Goal: Information Seeking & Learning: Understand process/instructions

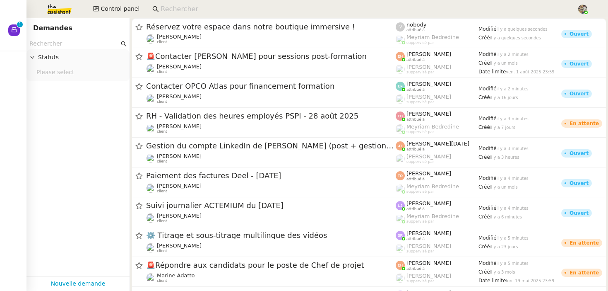
click at [184, 7] on input at bounding box center [365, 9] width 408 height 11
paste input "Clémence"
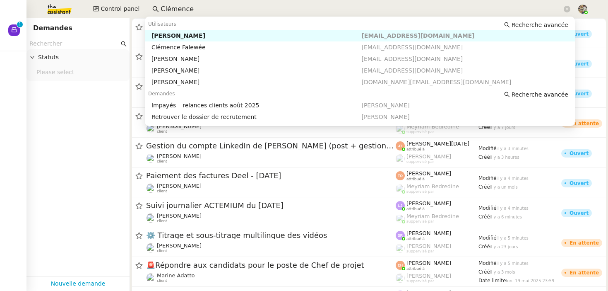
click at [195, 33] on div "[PERSON_NAME]" at bounding box center [256, 35] width 210 height 7
type input "Clémence"
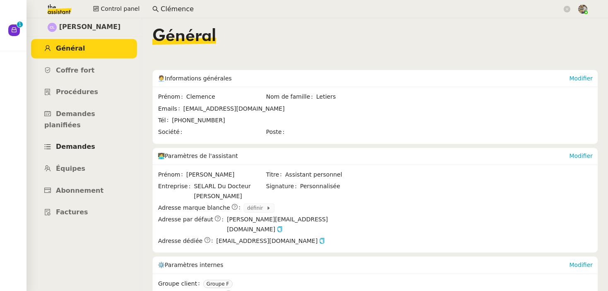
click at [67, 137] on link "Demandes" at bounding box center [84, 146] width 106 height 19
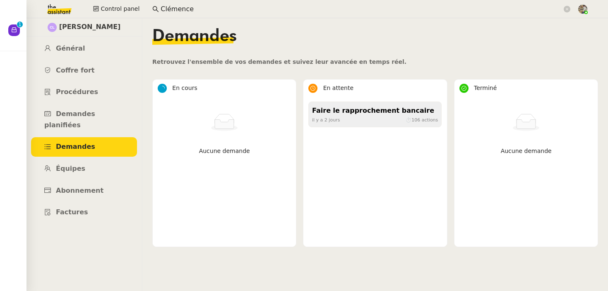
click at [349, 110] on div "Faire le rapprochement bancaire" at bounding box center [375, 110] width 126 height 11
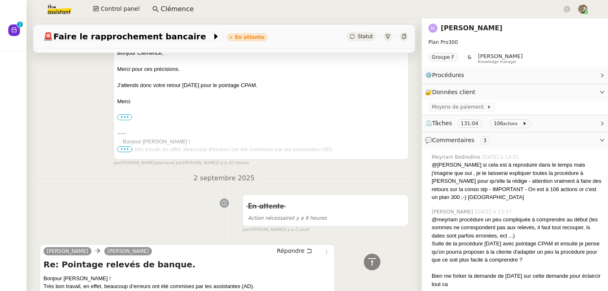
scroll to position [569, 0]
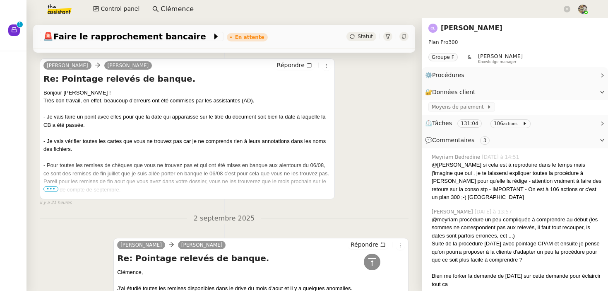
click at [50, 189] on span "•••" at bounding box center [50, 189] width 15 height 6
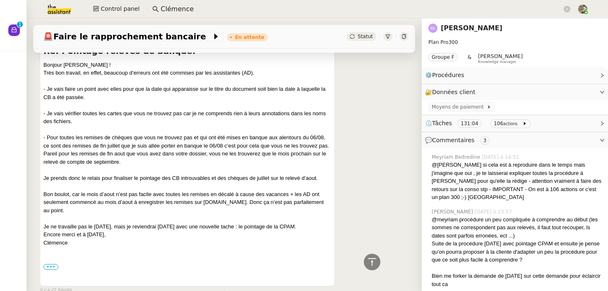
scroll to position [591, 0]
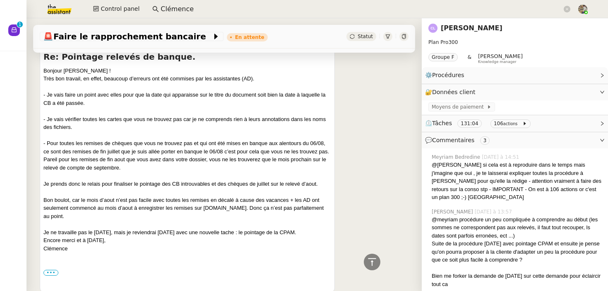
drag, startPoint x: 53, startPoint y: 77, endPoint x: 130, endPoint y: 79, distance: 77.0
click at [129, 78] on div "Très bon travail, en effet, beaucoup d’erreurs ont été commises par les assista…" at bounding box center [187, 78] width 288 height 8
drag, startPoint x: 67, startPoint y: 96, endPoint x: 140, endPoint y: 102, distance: 73.5
click at [144, 101] on div "- Je vais faire un point avec elles pour que la date qui apparaisse sur le titr…" at bounding box center [187, 99] width 288 height 16
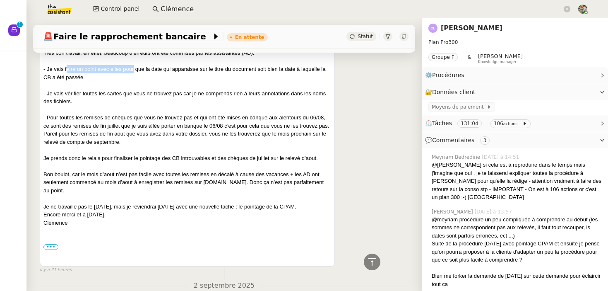
scroll to position [619, 0]
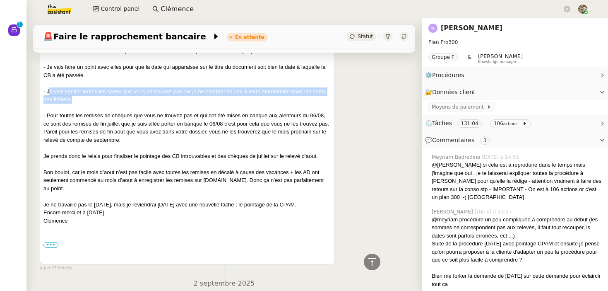
drag, startPoint x: 49, startPoint y: 92, endPoint x: 73, endPoint y: 101, distance: 25.8
click at [73, 101] on div "- Je vais vérifier toutes les cartes que vous ne trouvez pas car je ne comprend…" at bounding box center [187, 95] width 288 height 16
drag, startPoint x: 50, startPoint y: 112, endPoint x: 127, endPoint y: 142, distance: 81.9
click at [127, 142] on div "- Pour toutes les remises de chèques que vous ne trouvez pas et qui ont été mis…" at bounding box center [187, 127] width 288 height 32
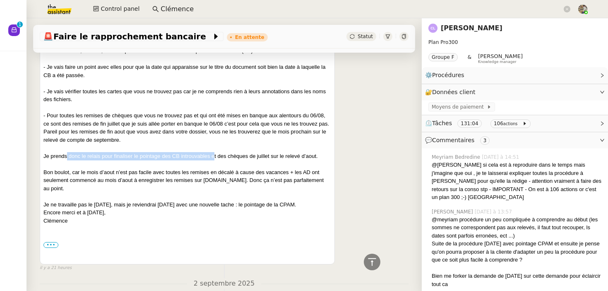
drag, startPoint x: 67, startPoint y: 157, endPoint x: 237, endPoint y: 155, distance: 170.5
click at [238, 154] on div "Je prends donc le relais pour finaliser le pointage des CB introuvables et des …" at bounding box center [187, 156] width 288 height 8
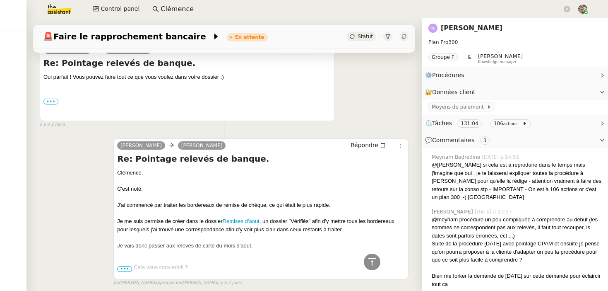
scroll to position [1647, 0]
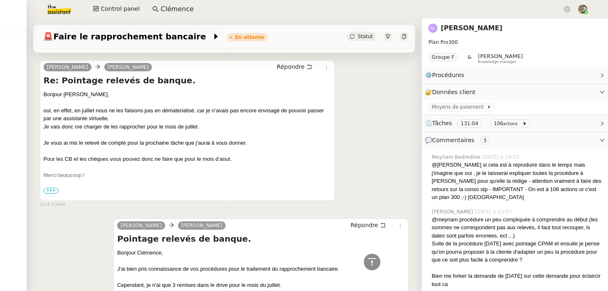
click at [406, 38] on div at bounding box center [403, 36] width 9 height 9
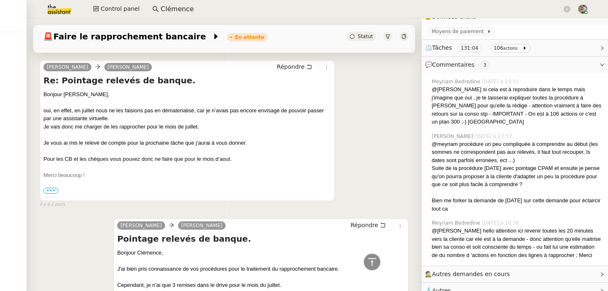
click at [463, 286] on span "🧴 Autres" at bounding box center [508, 291] width 166 height 10
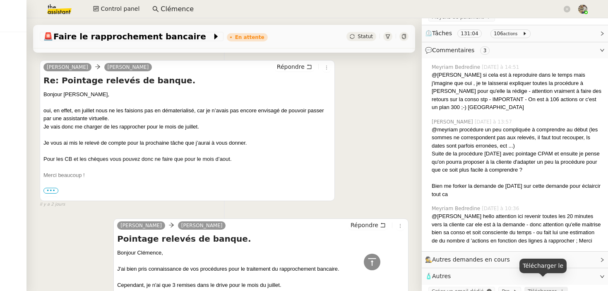
click at [542, 288] on span "Télécharger" at bounding box center [542, 291] width 29 height 6
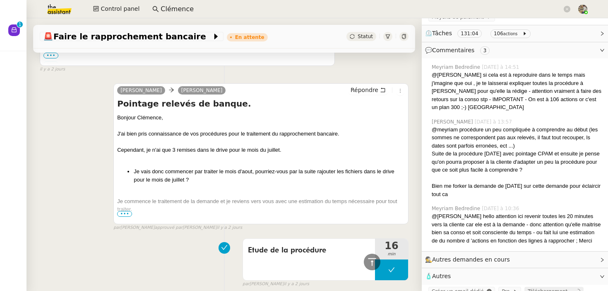
scroll to position [2204, 0]
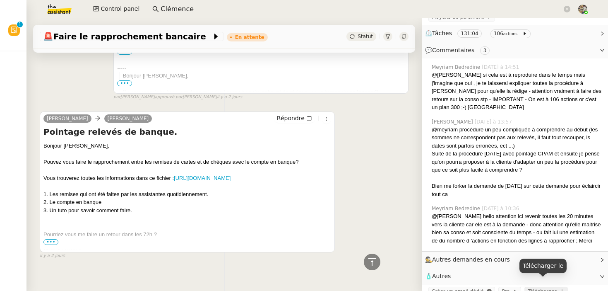
click at [559, 288] on icon at bounding box center [561, 290] width 5 height 5
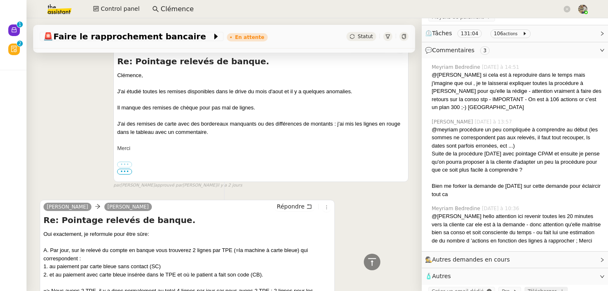
scroll to position [850, 0]
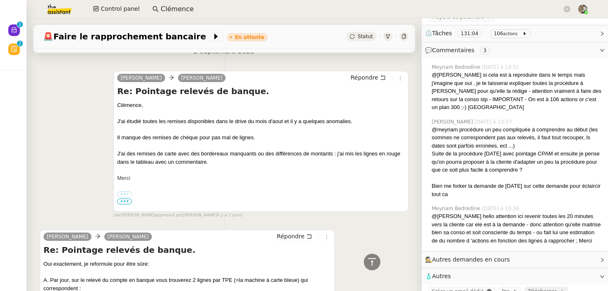
drag, startPoint x: 177, startPoint y: 122, endPoint x: 293, endPoint y: 121, distance: 116.3
click at [293, 125] on div at bounding box center [261, 129] width 288 height 8
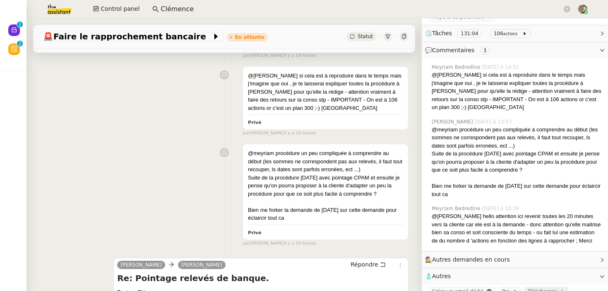
scroll to position [146, 0]
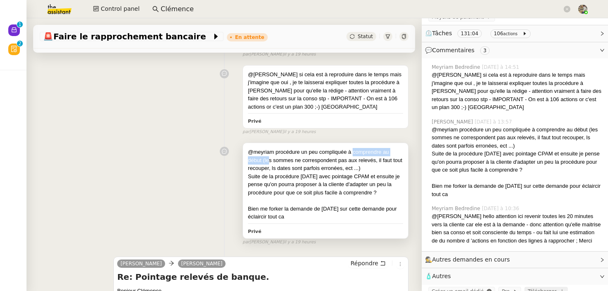
drag, startPoint x: 267, startPoint y: 159, endPoint x: 353, endPoint y: 154, distance: 85.4
click at [353, 154] on div "@meyriam procédure un peu compliquée à comprendre au début (les sommes ne corre…" at bounding box center [325, 160] width 155 height 24
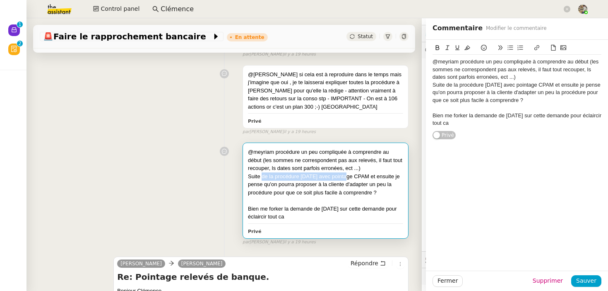
drag, startPoint x: 262, startPoint y: 178, endPoint x: 348, endPoint y: 178, distance: 86.1
click at [348, 178] on div "Suite de la procédure [DATE] avec pointage CPAM et ensuite je pense qu'on pourr…" at bounding box center [325, 184] width 155 height 24
drag, startPoint x: 302, startPoint y: 211, endPoint x: 331, endPoint y: 211, distance: 29.4
click at [331, 211] on div "Bien me forker la demande de [DATE] sur cette demande pour éclaircir tout ca" at bounding box center [325, 212] width 155 height 16
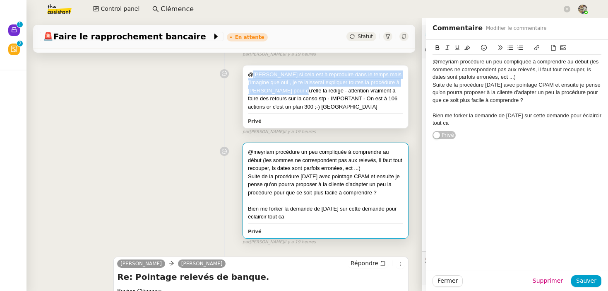
drag, startPoint x: 253, startPoint y: 70, endPoint x: 291, endPoint y: 88, distance: 42.2
click at [291, 88] on div "@[PERSON_NAME] si cela est à reproduire dans le temps mais j'imagine que oui , …" at bounding box center [325, 90] width 155 height 41
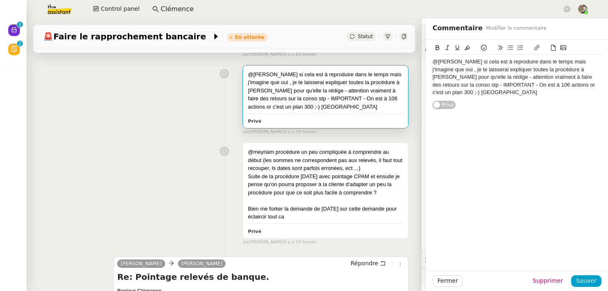
click at [132, 134] on div "@[PERSON_NAME] si cela est à reproduire dans le temps mais j'imagine que oui , …" at bounding box center [224, 98] width 369 height 74
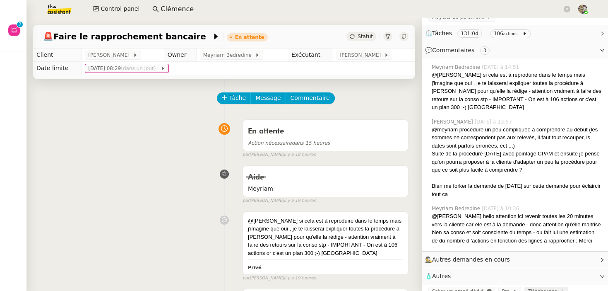
click at [181, 5] on input "Clémence" at bounding box center [361, 9] width 401 height 11
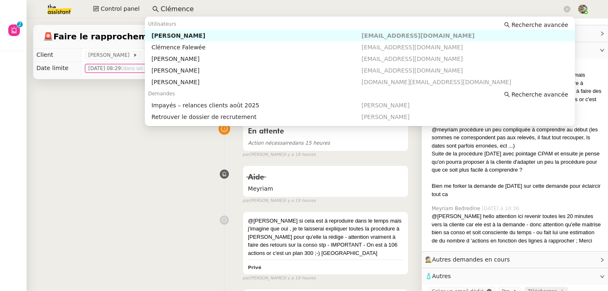
click at [181, 5] on input "Clémence" at bounding box center [361, 9] width 401 height 11
click at [196, 84] on div "[PERSON_NAME]" at bounding box center [256, 81] width 210 height 7
type input "[PERSON_NAME]"
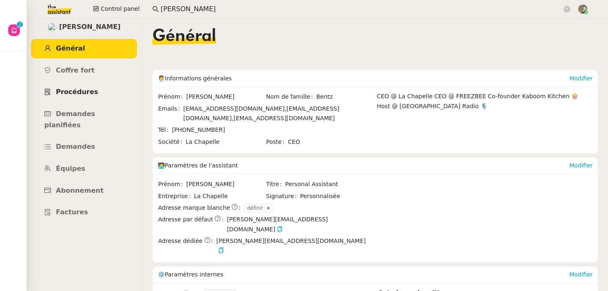
click at [77, 91] on span "Procédures" at bounding box center [77, 92] width 42 height 8
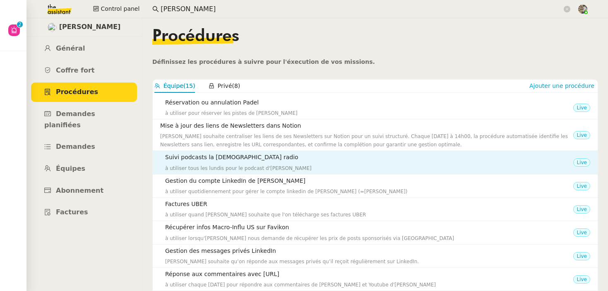
scroll to position [77, 0]
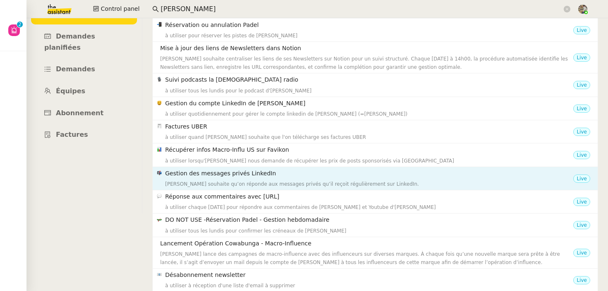
click at [243, 173] on h4 "Gestion des messages privés LinkedIn" at bounding box center [369, 173] width 408 height 10
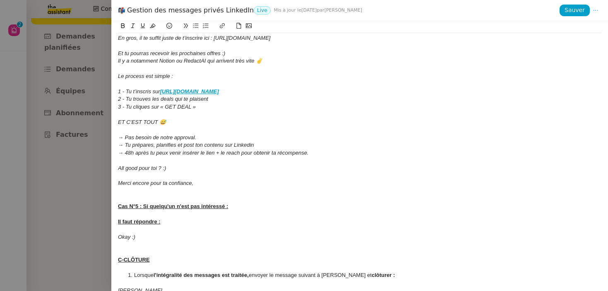
scroll to position [687, 0]
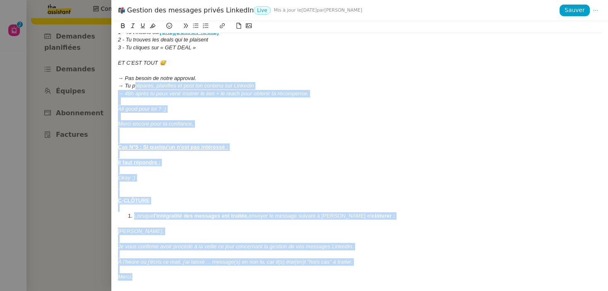
drag, startPoint x: 162, startPoint y: 276, endPoint x: 134, endPoint y: 85, distance: 193.1
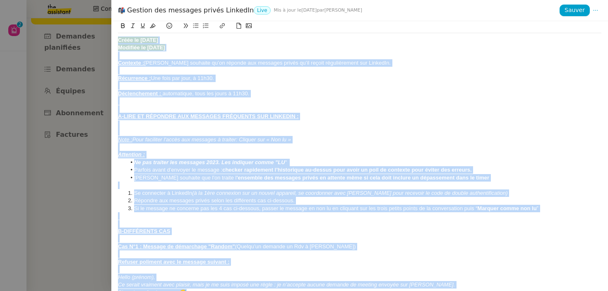
click at [117, 40] on div "Créée le [DATE] Modifiée le [DATE] Contexte : [PERSON_NAME] souhaite qu’on répo…" at bounding box center [359, 155] width 497 height 269
copy div "Lorem ip 36/26/2471 Dolorsit am 45/64/1597 Consecte : Adip elitsedd ei’te incid…"
